Goal: Task Accomplishment & Management: Use online tool/utility

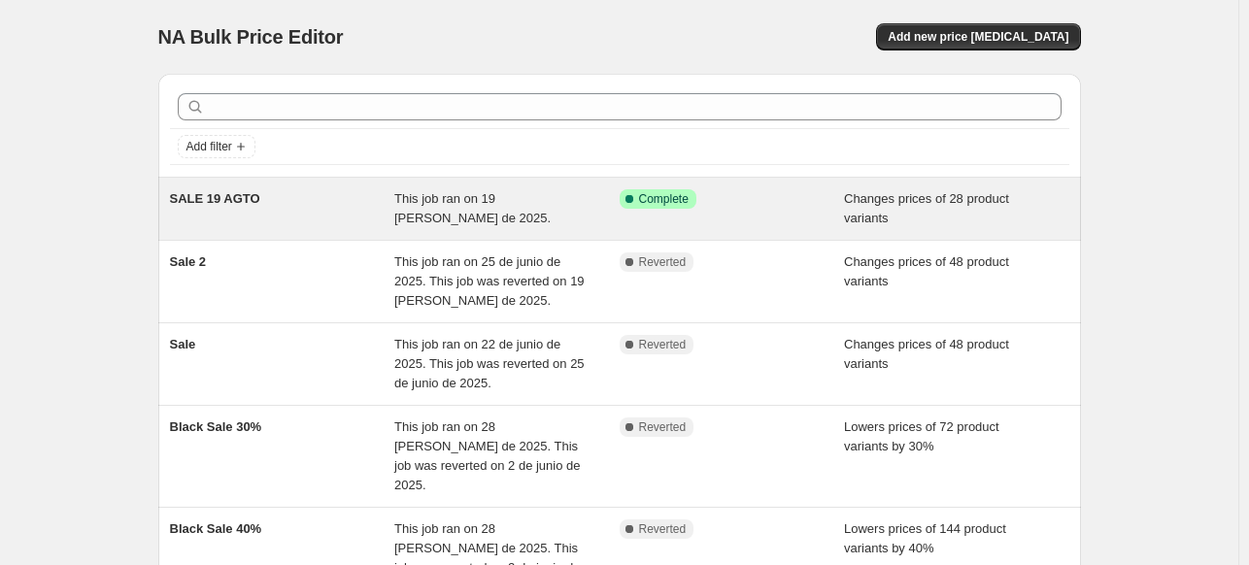
click at [299, 209] on div "SALE 19 AGTO" at bounding box center [282, 208] width 225 height 39
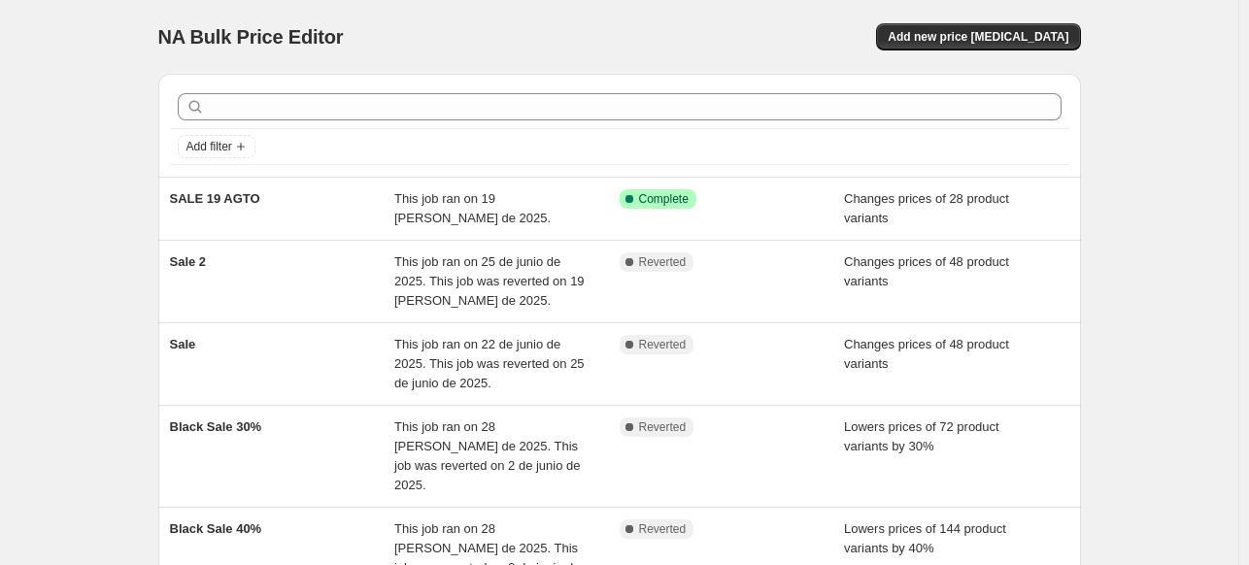
click at [1187, 43] on div "NA Bulk Price Editor. This page is ready NA Bulk Price Editor Add new price [ME…" at bounding box center [619, 400] width 1238 height 801
